Goal: Find specific page/section: Find specific page/section

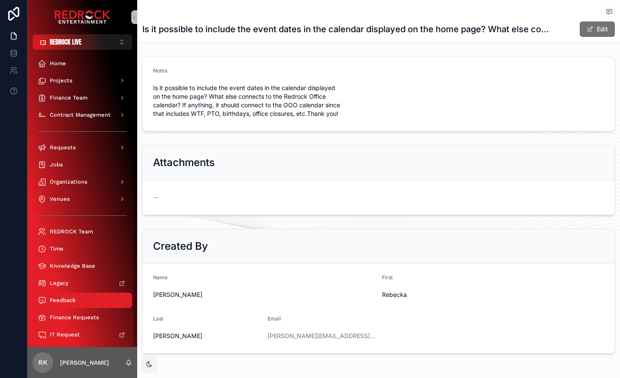
scroll to position [6, 0]
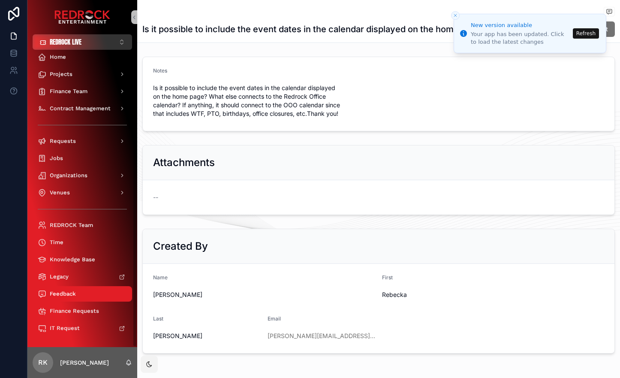
click at [79, 38] on span "REDROCK LIVE" at bounding box center [66, 42] width 32 height 9
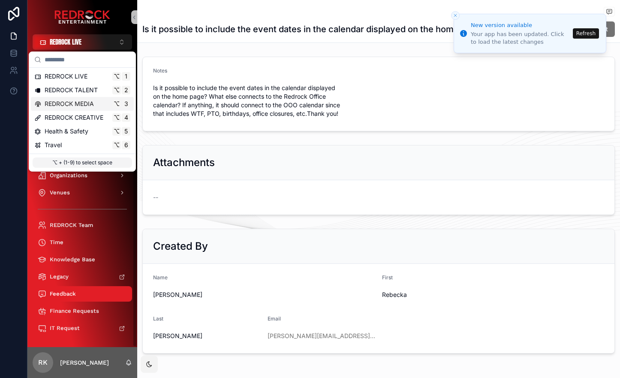
click at [71, 105] on span "REDROCK MEDIA" at bounding box center [69, 103] width 49 height 9
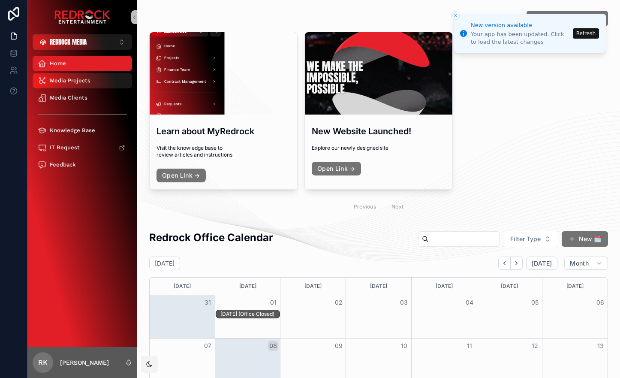
click at [74, 77] on span "Media Projects" at bounding box center [70, 80] width 41 height 7
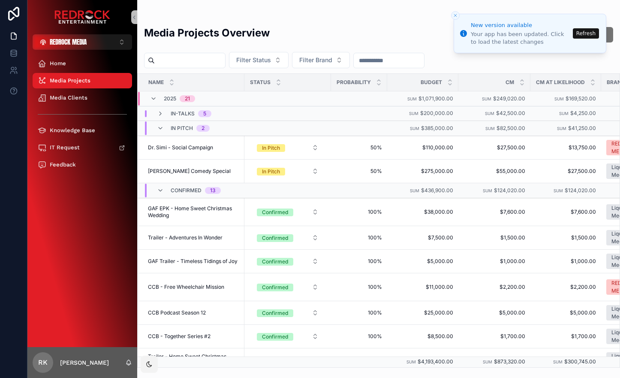
click at [587, 32] on button "Refresh" at bounding box center [586, 33] width 26 height 10
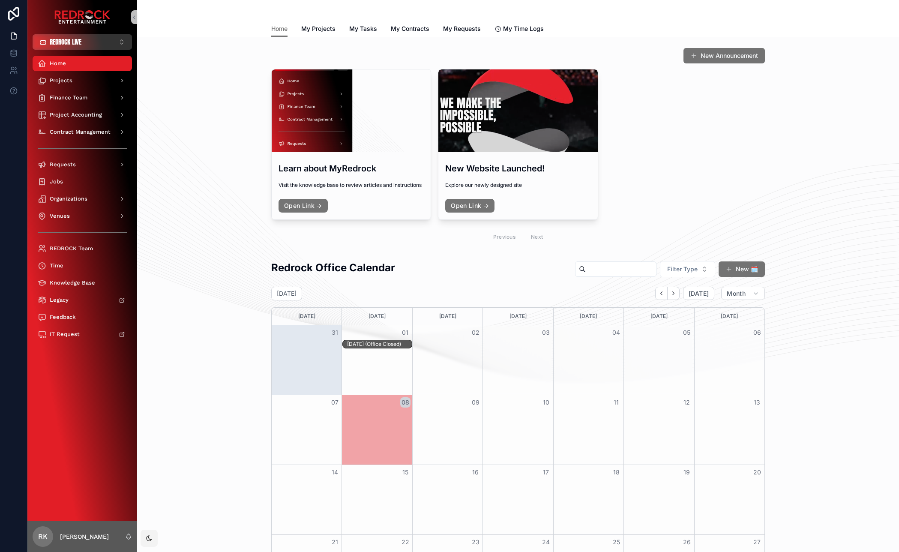
click at [70, 42] on span "REDROCK LIVE" at bounding box center [66, 42] width 32 height 9
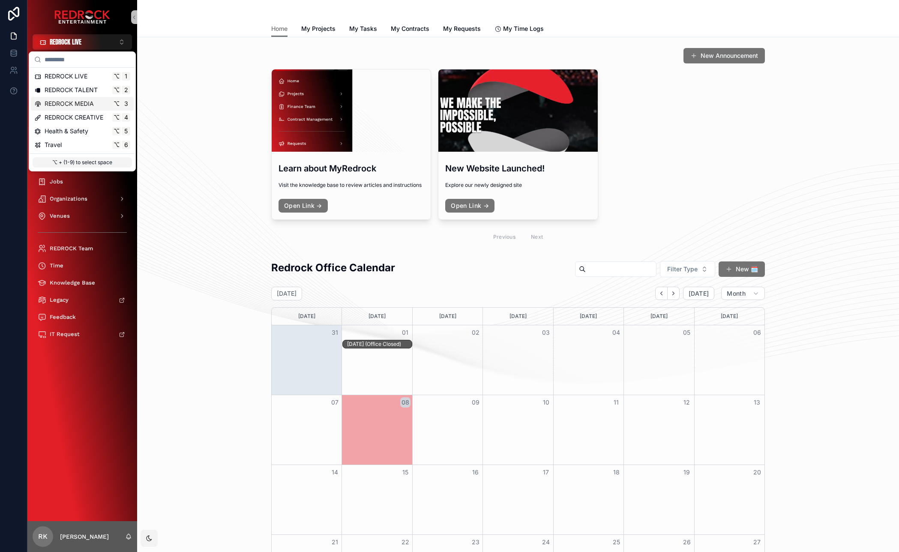
click at [76, 106] on span "REDROCK MEDIA" at bounding box center [69, 103] width 49 height 9
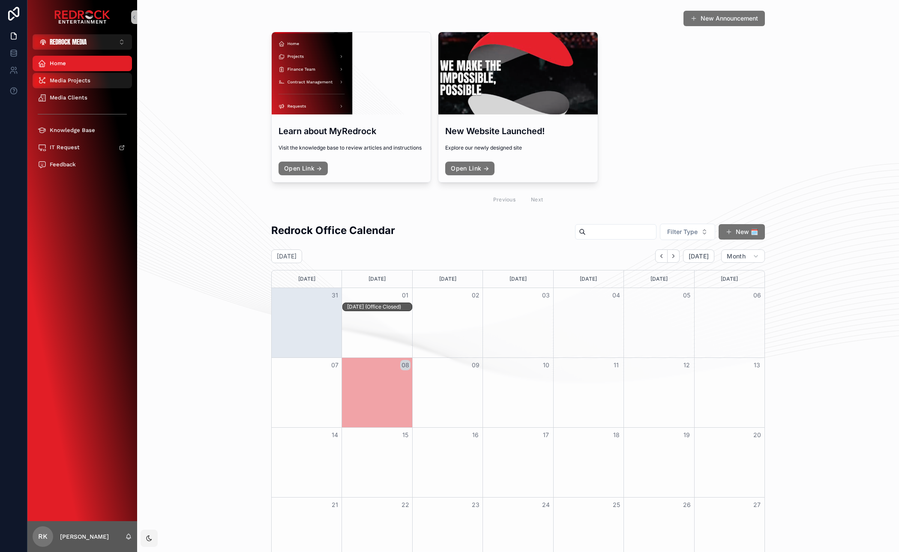
click at [68, 78] on span "Media Projects" at bounding box center [70, 80] width 41 height 7
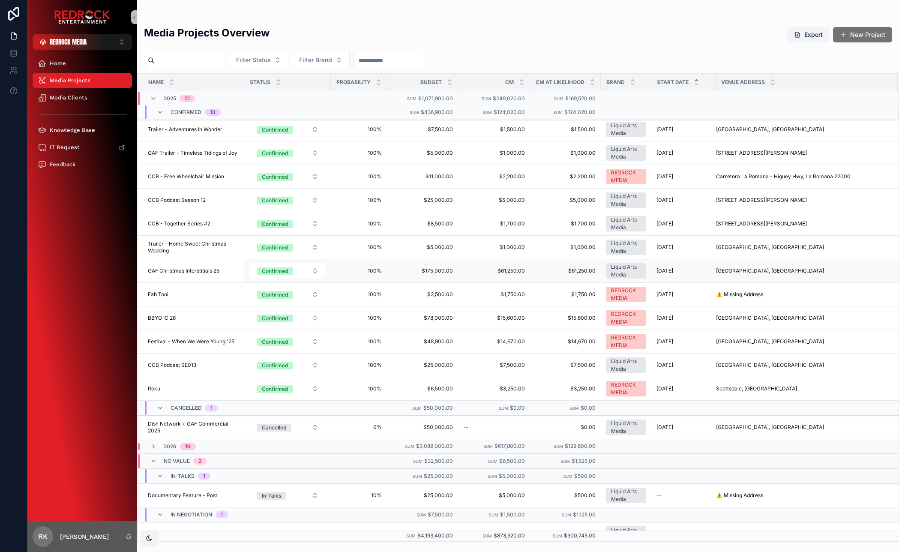
scroll to position [119, 0]
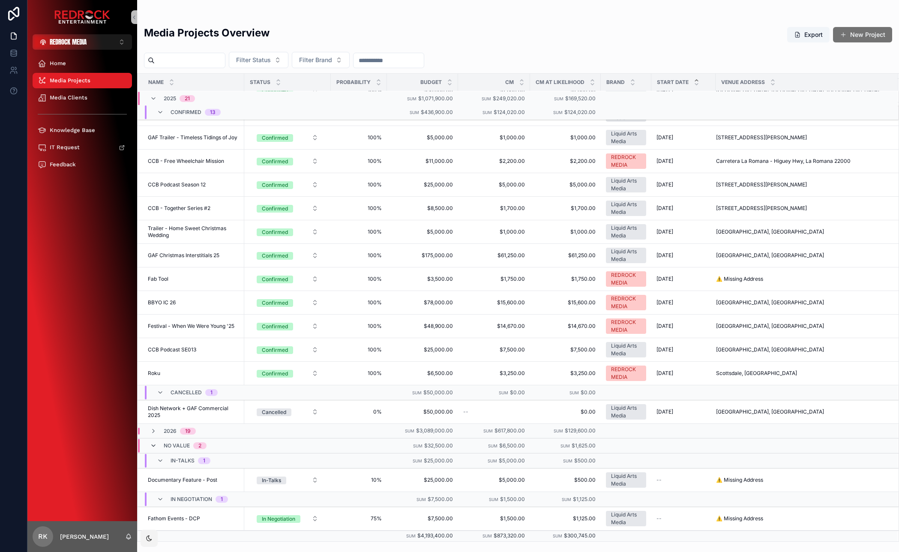
click at [153, 446] on icon "scrollable content" at bounding box center [153, 445] width 7 height 7
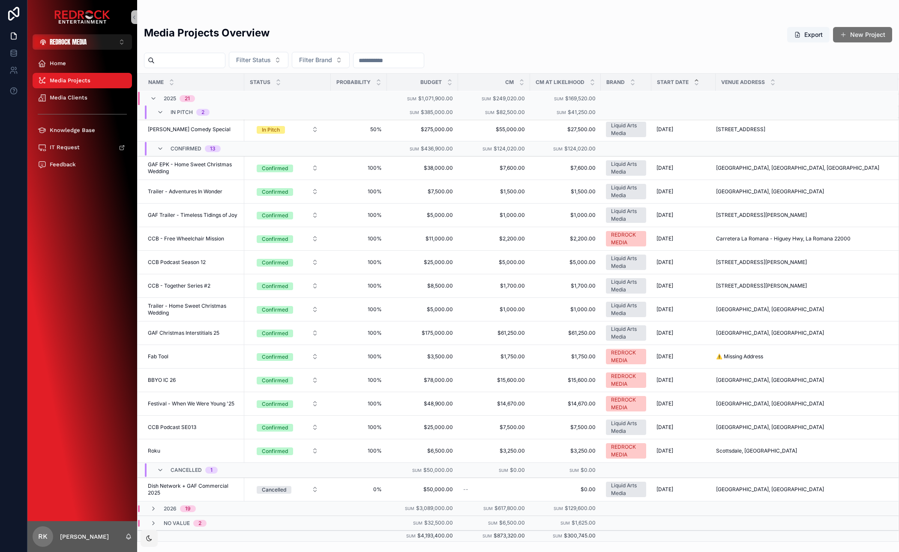
scroll to position [42, 0]
click at [154, 523] on icon "scrollable content" at bounding box center [153, 523] width 7 height 7
